Goal: Transaction & Acquisition: Obtain resource

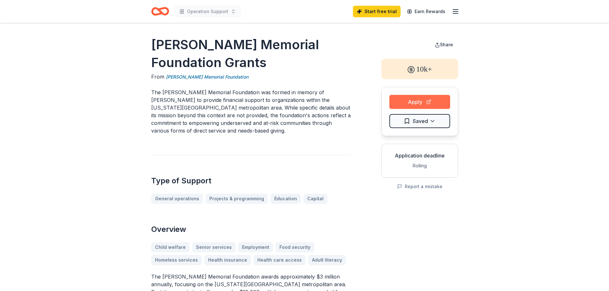
click at [423, 102] on button "Apply" at bounding box center [420, 102] width 61 height 14
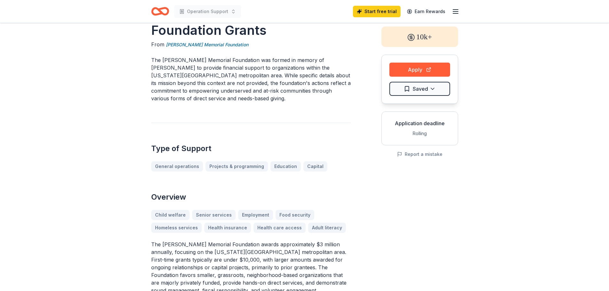
scroll to position [32, 0]
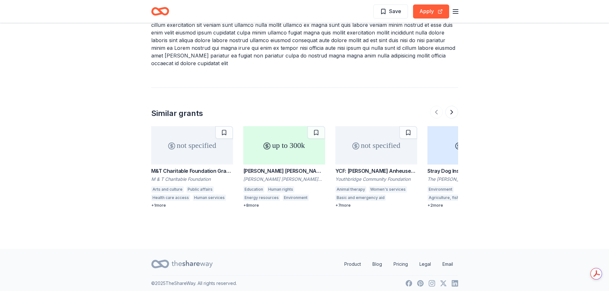
scroll to position [844, 0]
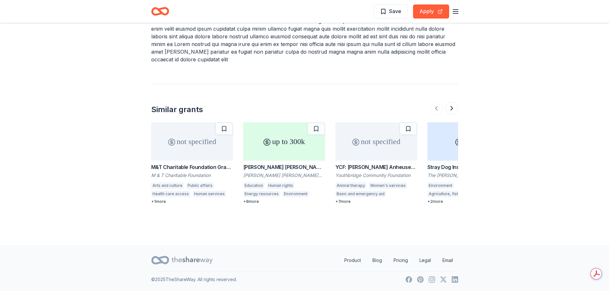
click at [198, 167] on div "M&T Charitable Foundation Grants" at bounding box center [192, 167] width 82 height 8
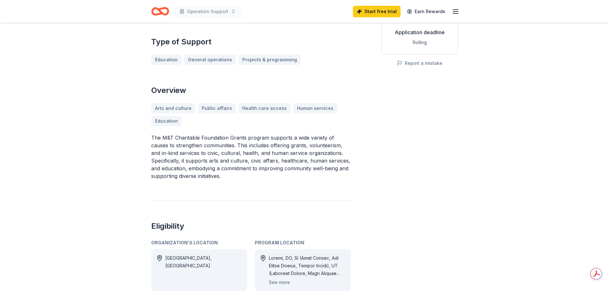
scroll to position [160, 0]
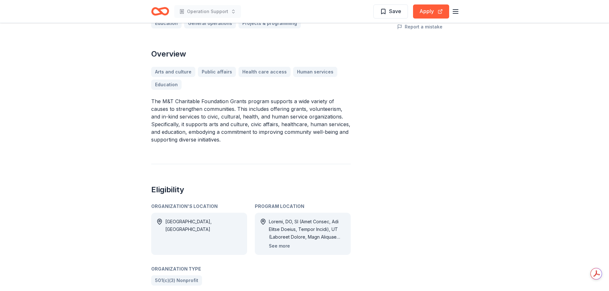
click at [281, 247] on button "See more" at bounding box center [279, 246] width 21 height 8
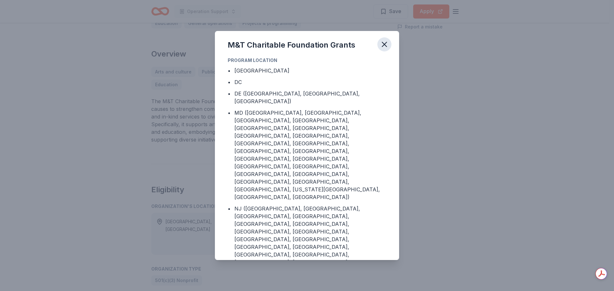
click at [382, 47] on icon "button" at bounding box center [384, 44] width 4 height 4
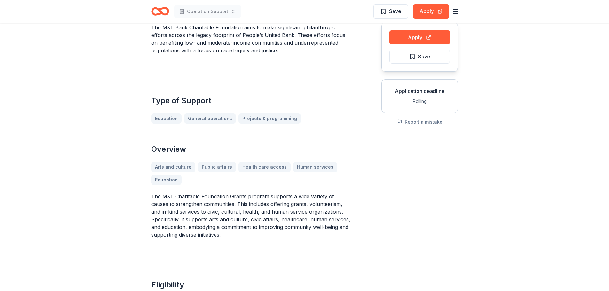
scroll to position [0, 0]
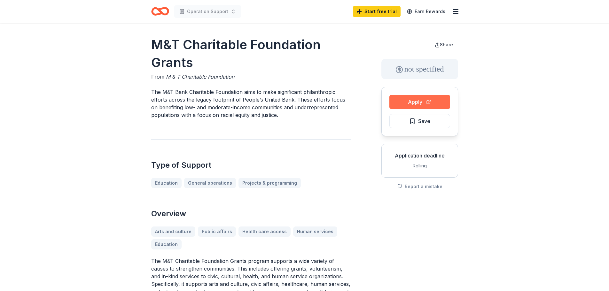
click at [422, 102] on button "Apply" at bounding box center [420, 102] width 61 height 14
